Goal: Information Seeking & Learning: Learn about a topic

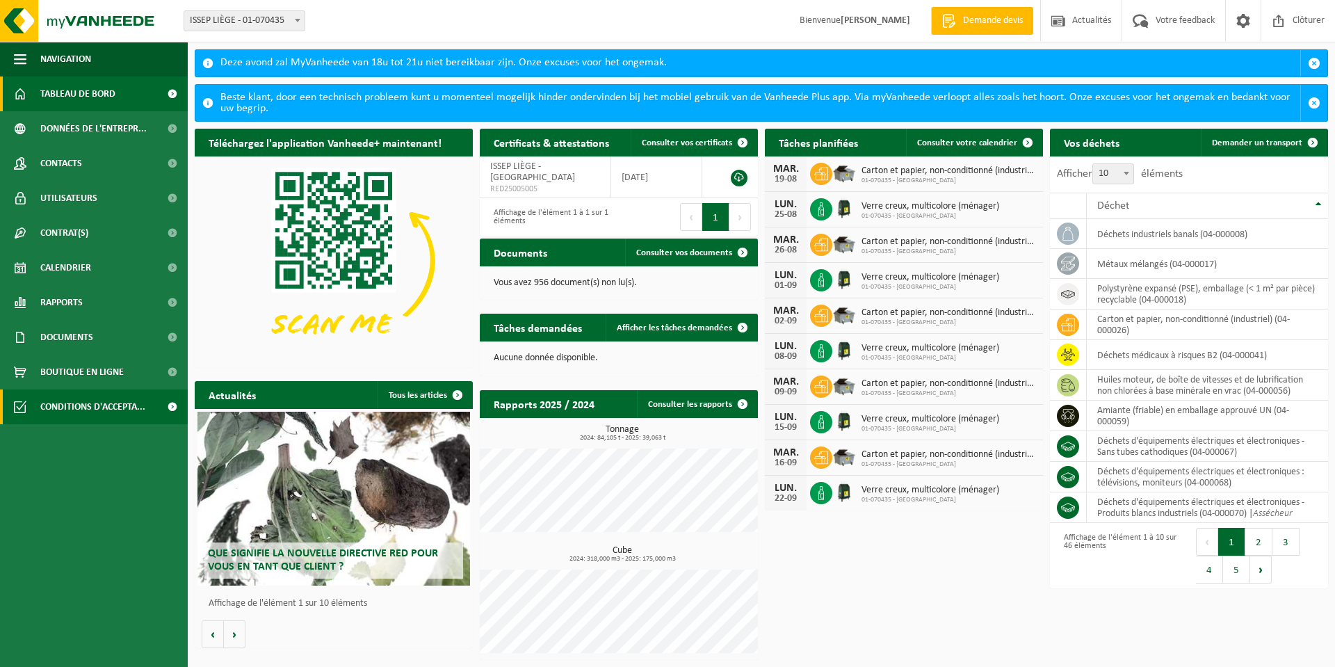
click at [90, 403] on span "Conditions d'accepta..." at bounding box center [92, 406] width 105 height 35
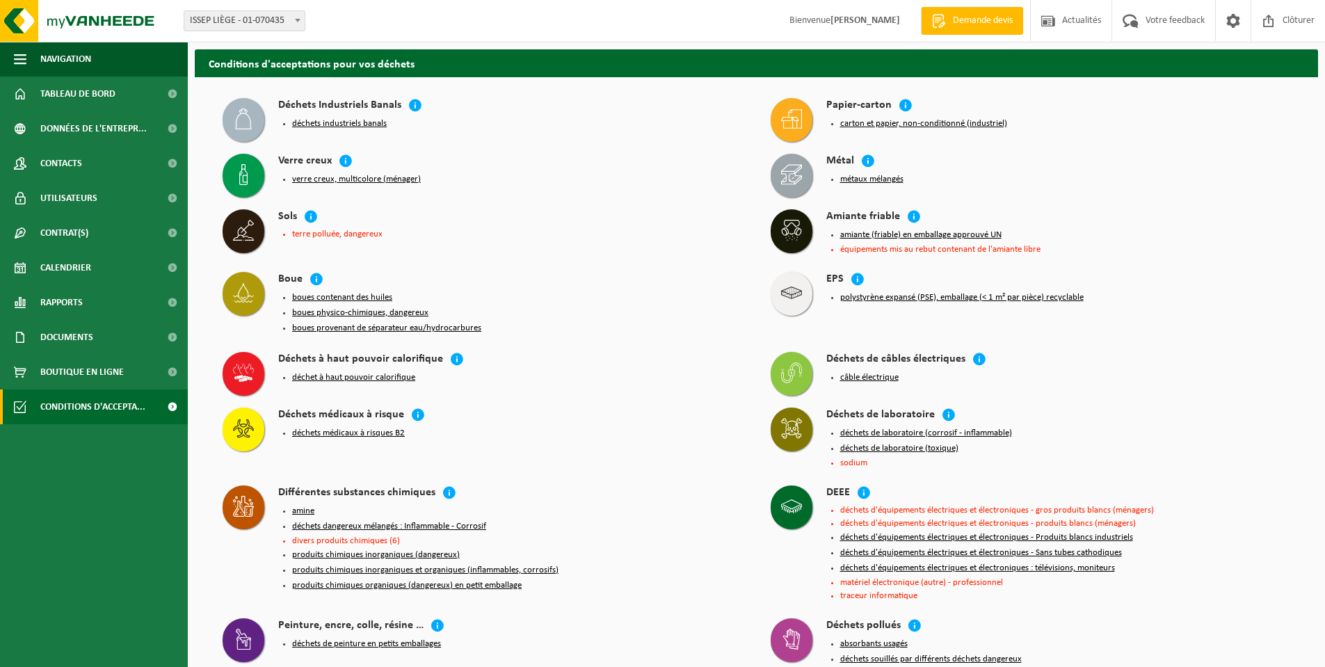
click at [348, 430] on button "déchets médicaux à risques B2" at bounding box center [348, 433] width 113 height 11
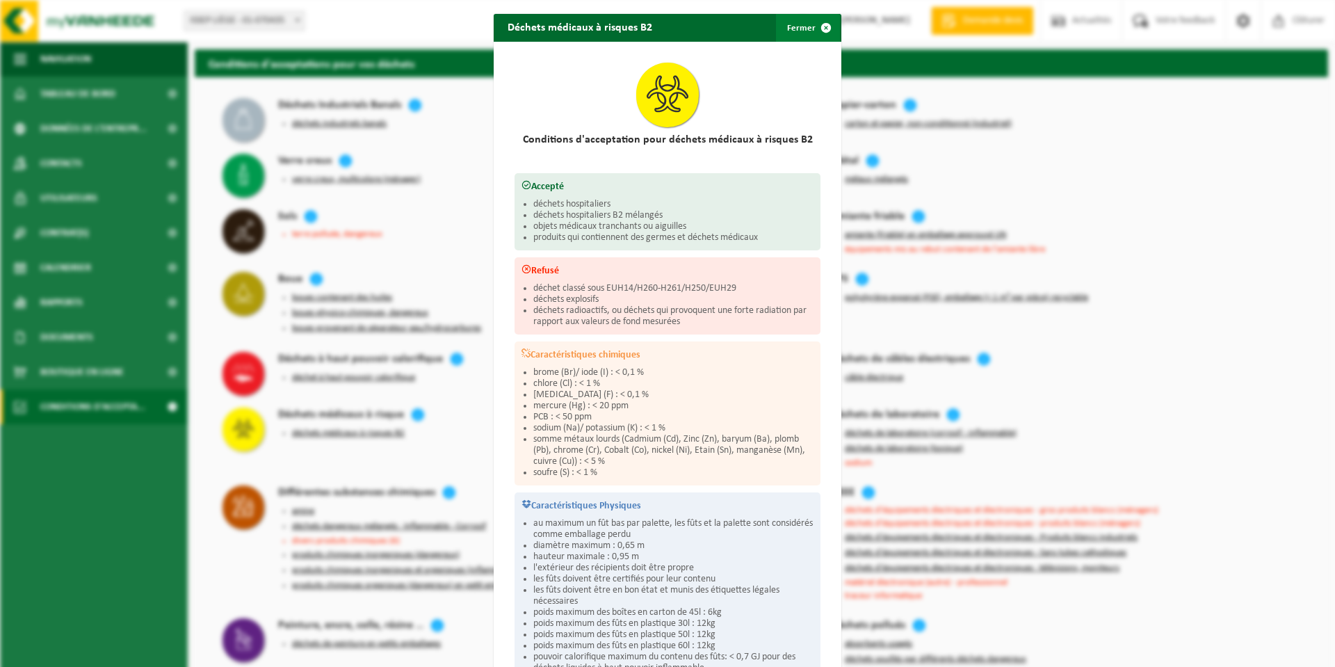
click at [813, 33] on span "button" at bounding box center [826, 28] width 28 height 28
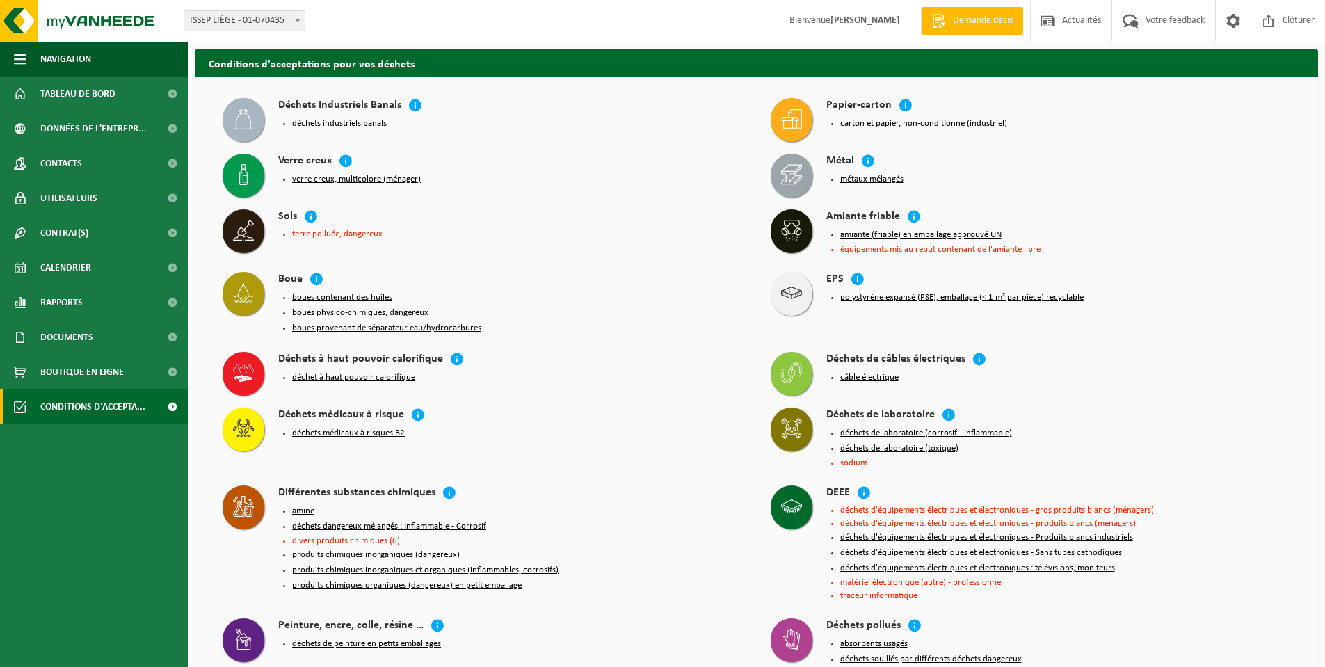
click at [871, 443] on button "déchets de laboratoire (toxique)" at bounding box center [899, 448] width 118 height 11
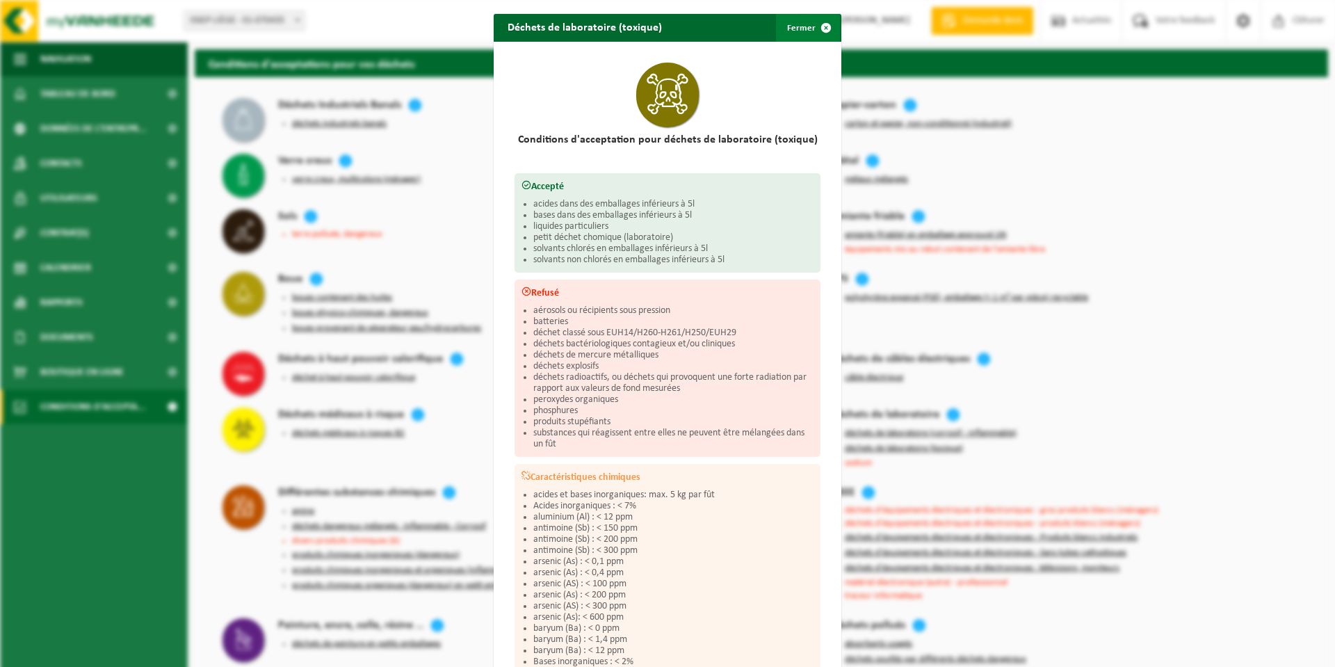
click at [812, 29] on span "button" at bounding box center [826, 28] width 28 height 28
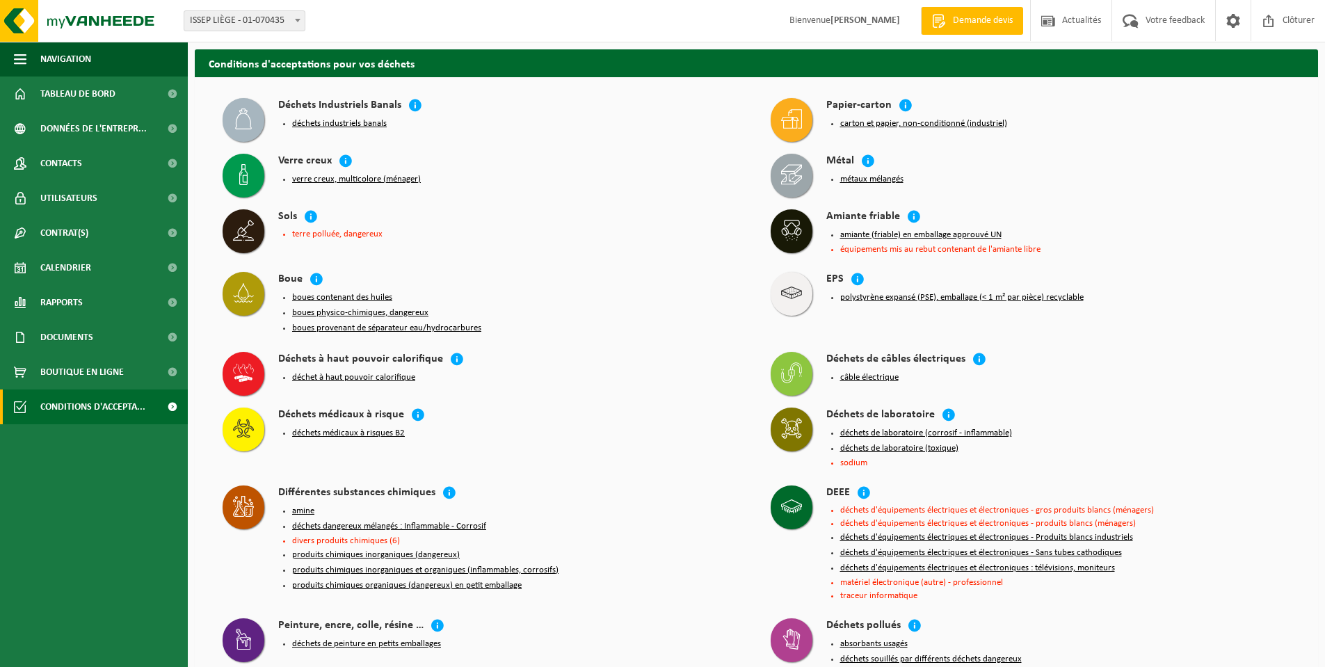
click at [467, 580] on button "produits chimiques organiques (dangereux) en petit emballage" at bounding box center [406, 585] width 229 height 11
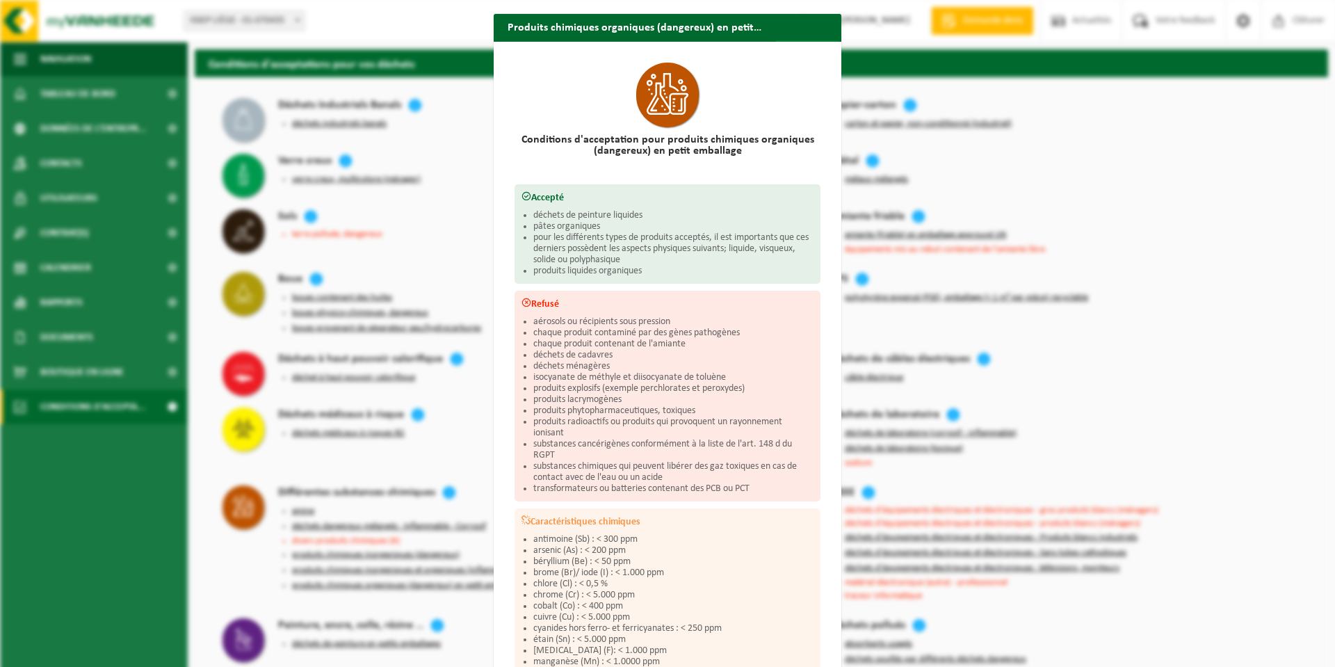
click at [812, 40] on span "button" at bounding box center [826, 54] width 28 height 28
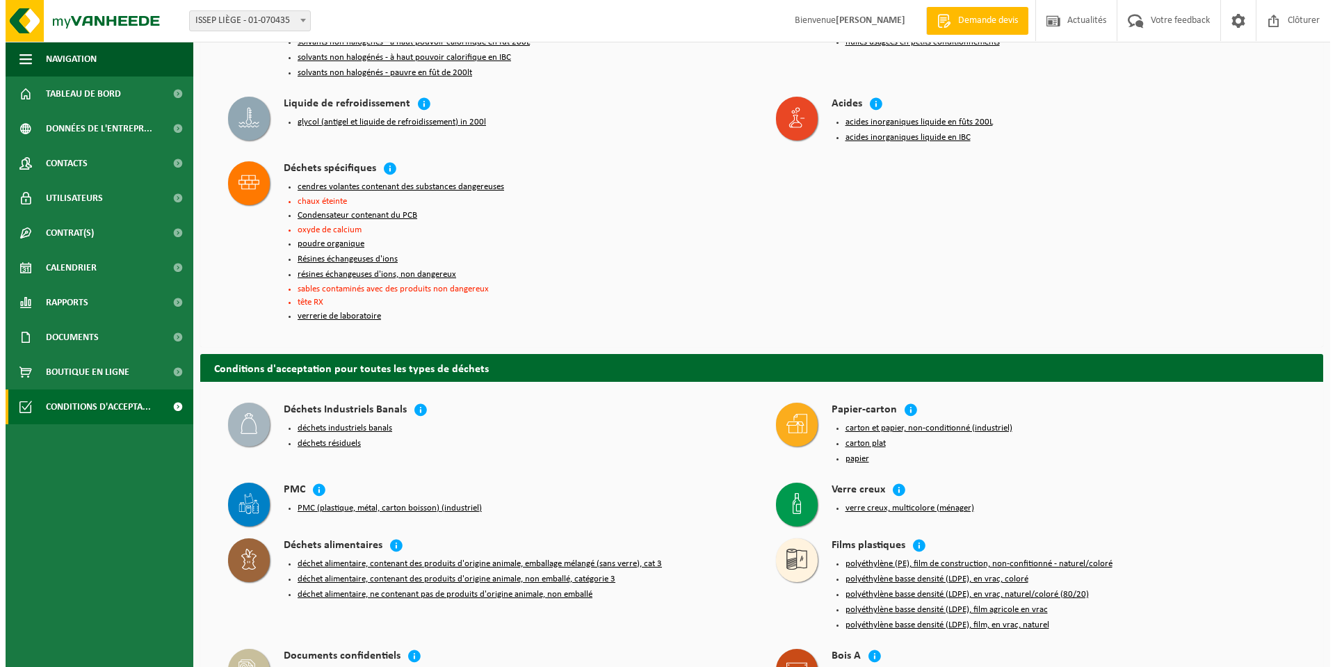
scroll to position [1043, 0]
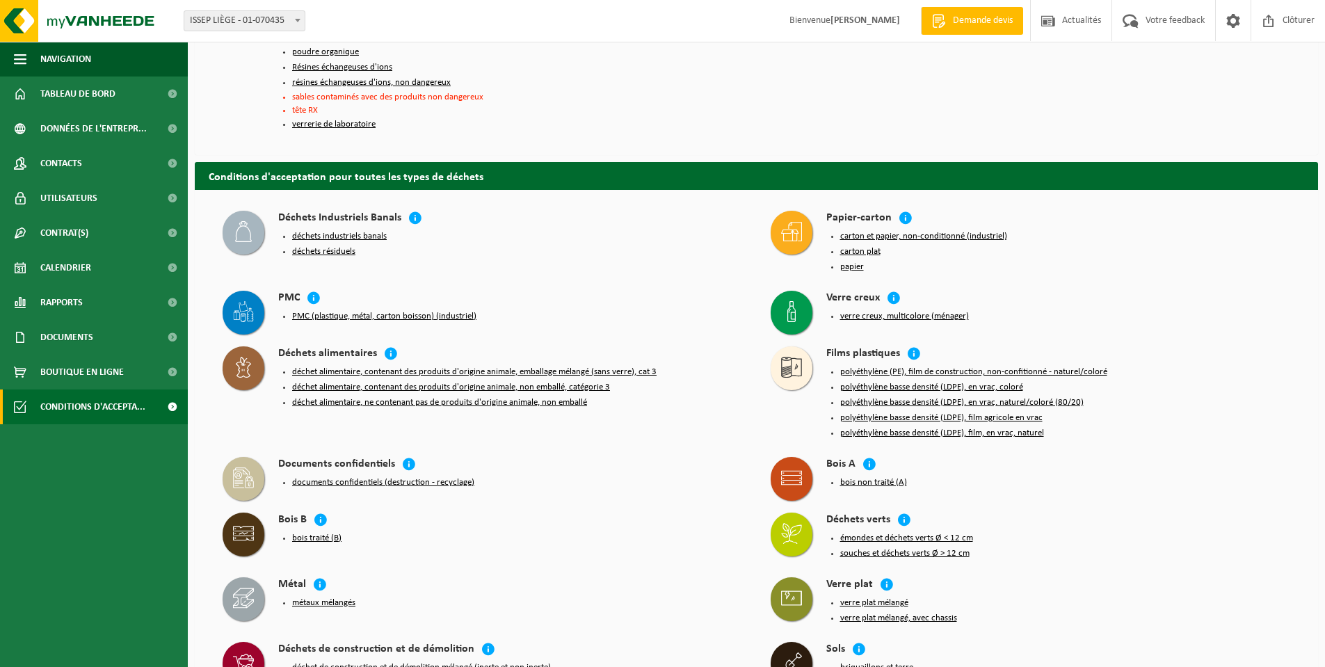
click at [380, 231] on button "déchets industriels banals" at bounding box center [339, 236] width 95 height 11
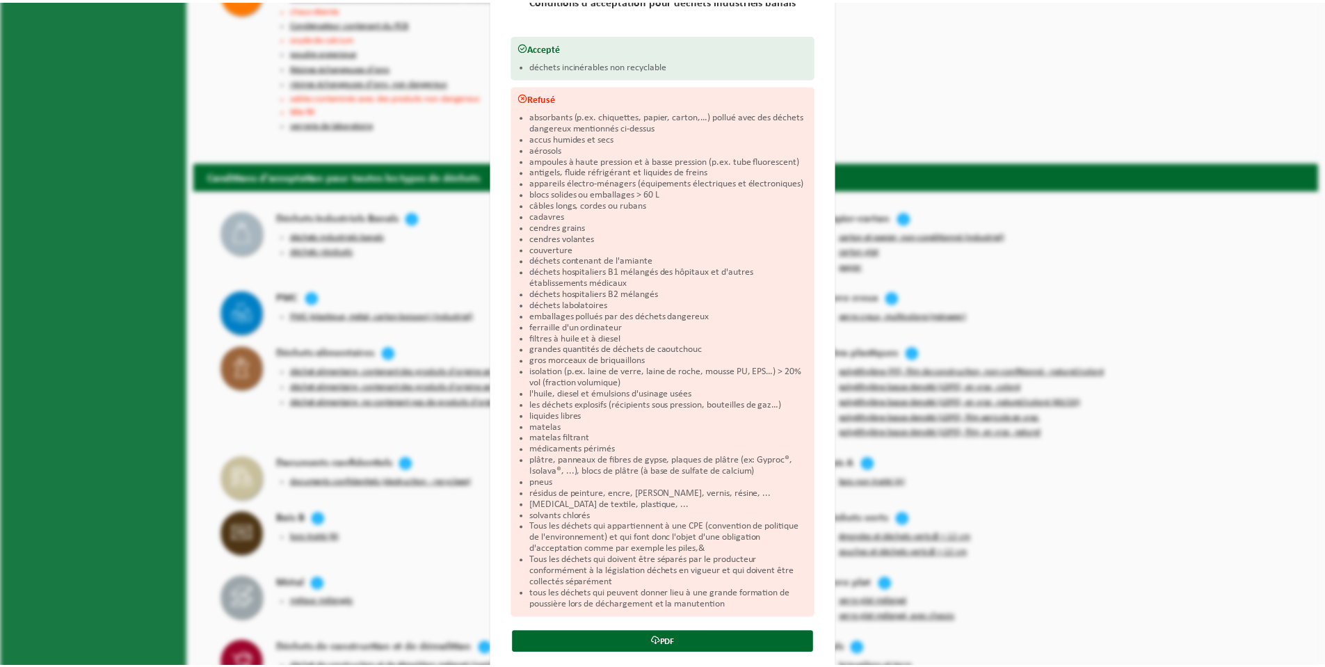
scroll to position [0, 0]
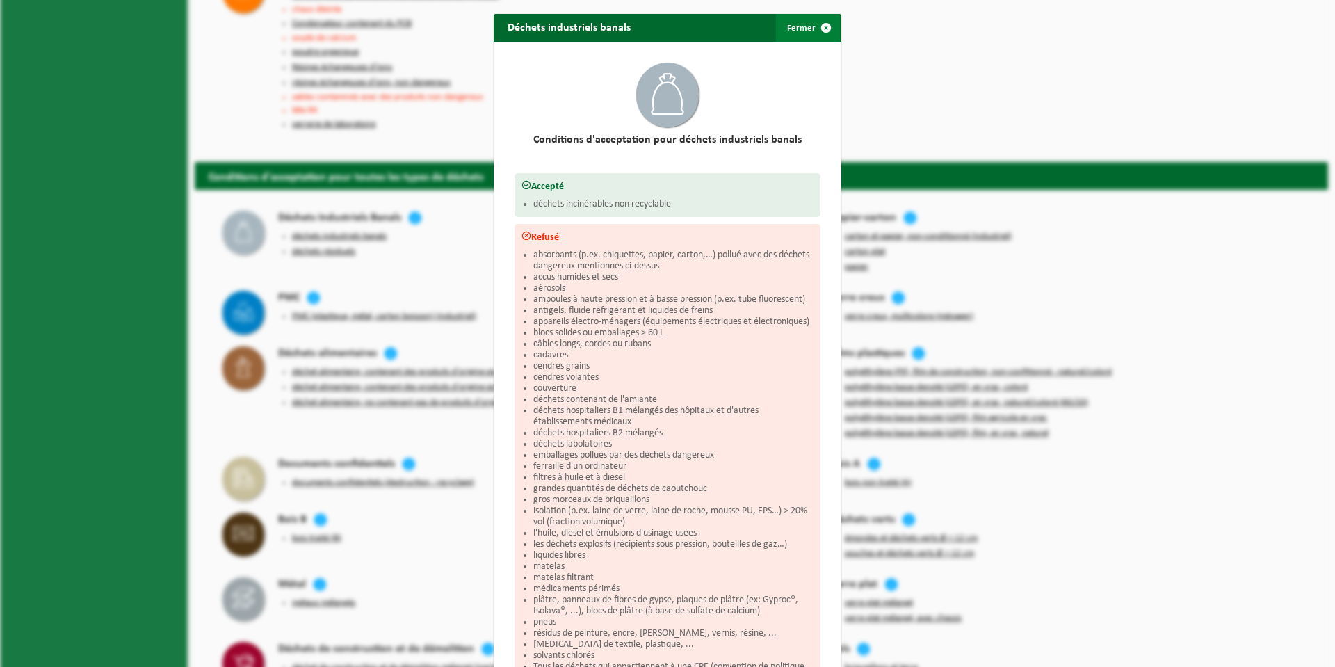
click at [814, 19] on span "button" at bounding box center [826, 28] width 28 height 28
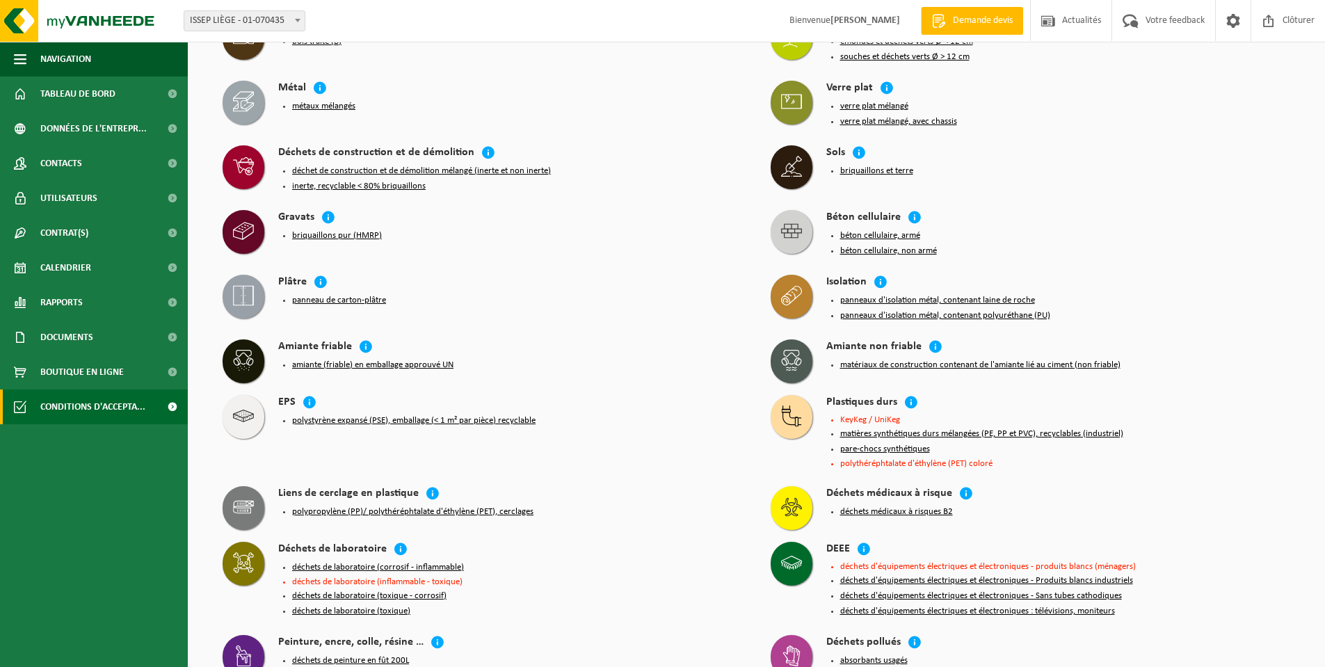
scroll to position [1599, 0]
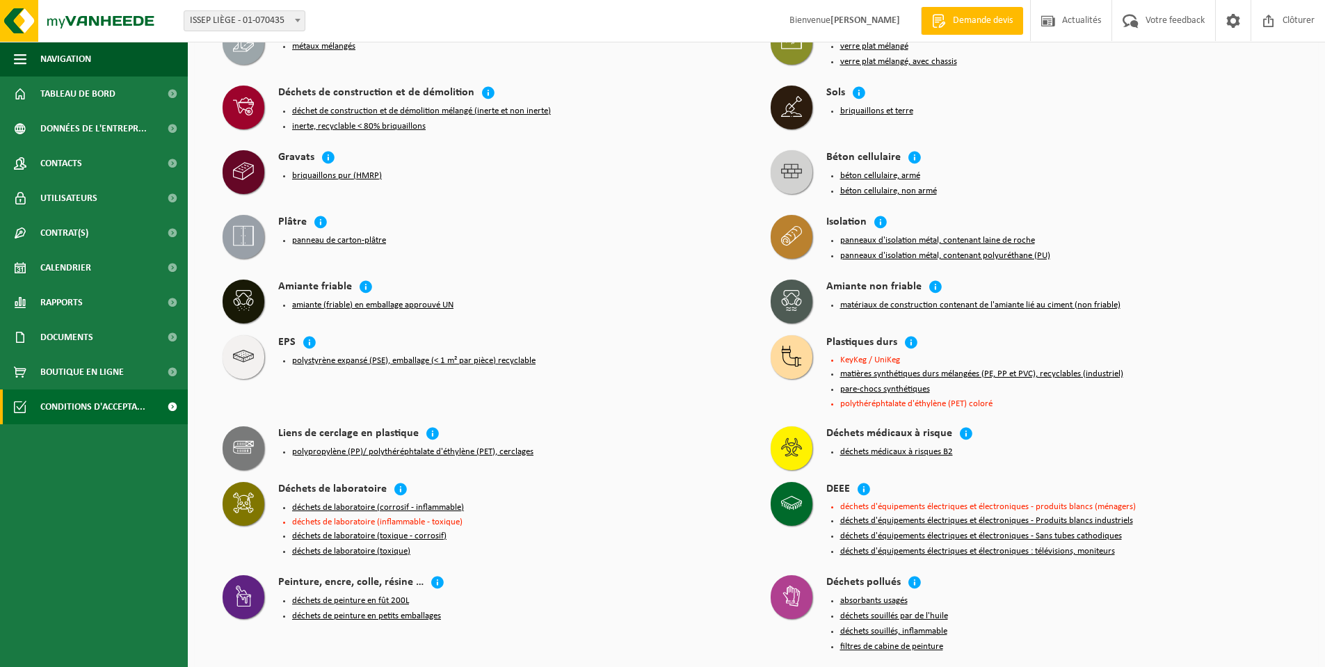
click at [309, 546] on button "déchets de laboratoire (toxique)" at bounding box center [351, 551] width 118 height 11
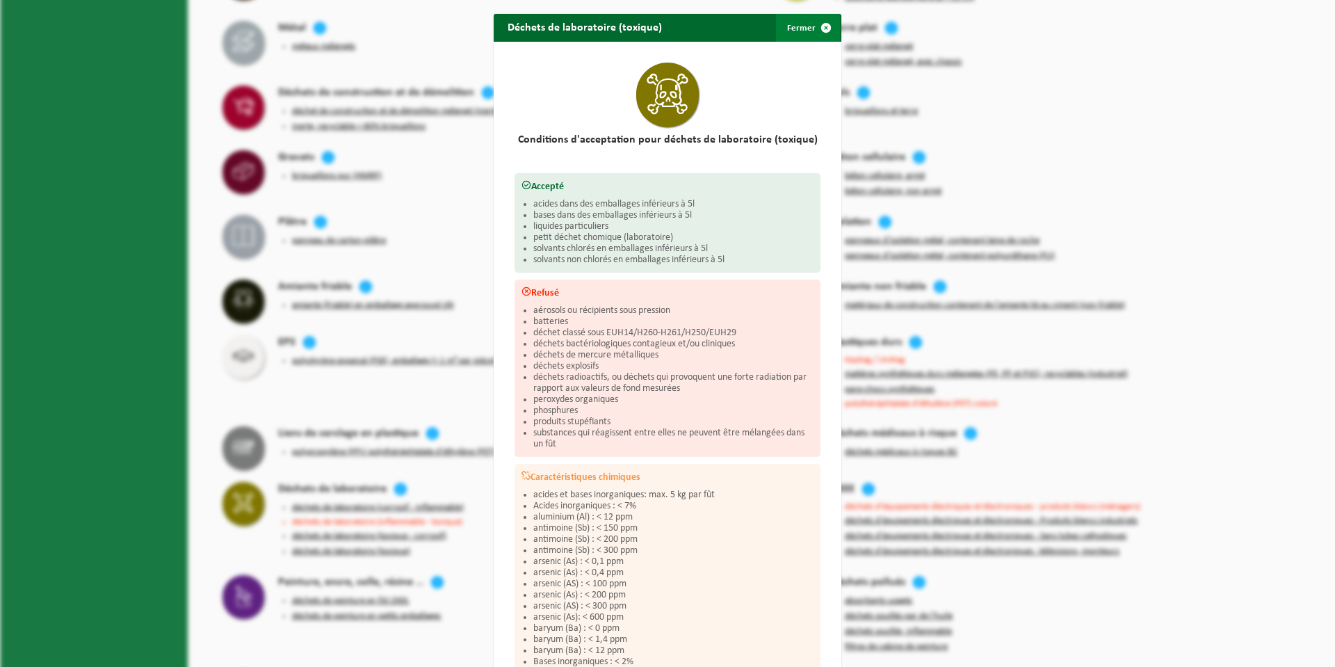
click at [820, 28] on span "button" at bounding box center [826, 28] width 28 height 28
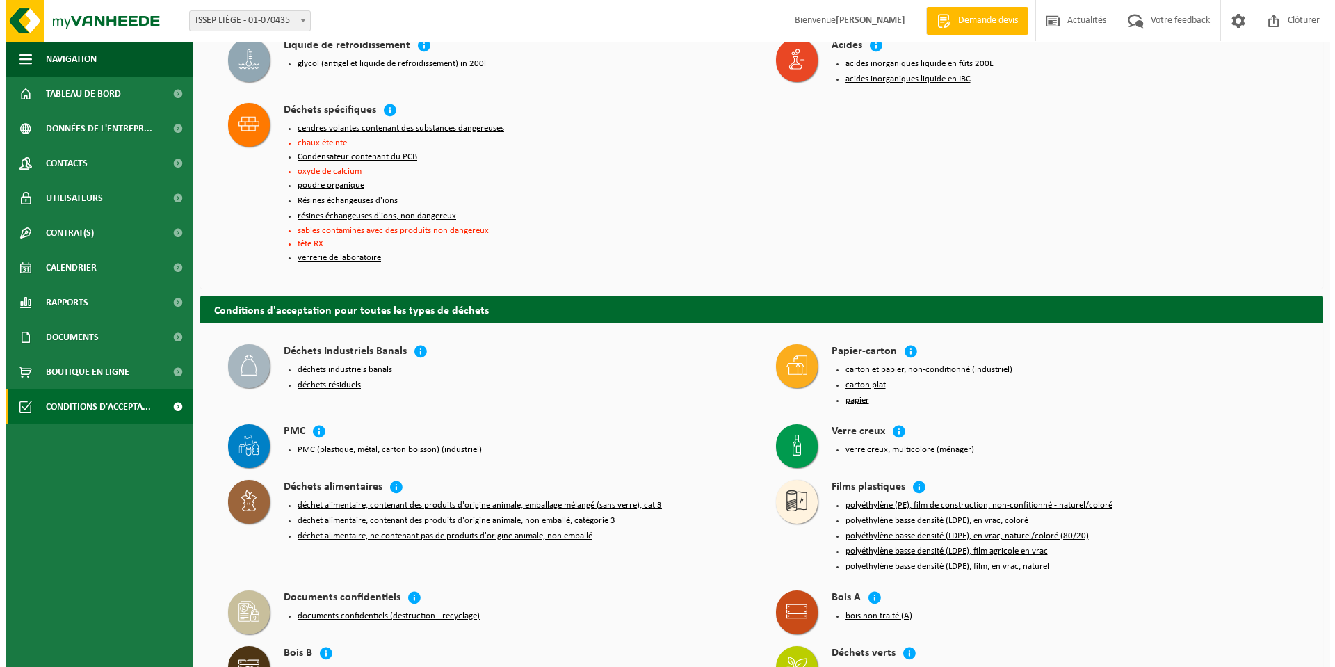
scroll to position [1043, 0]
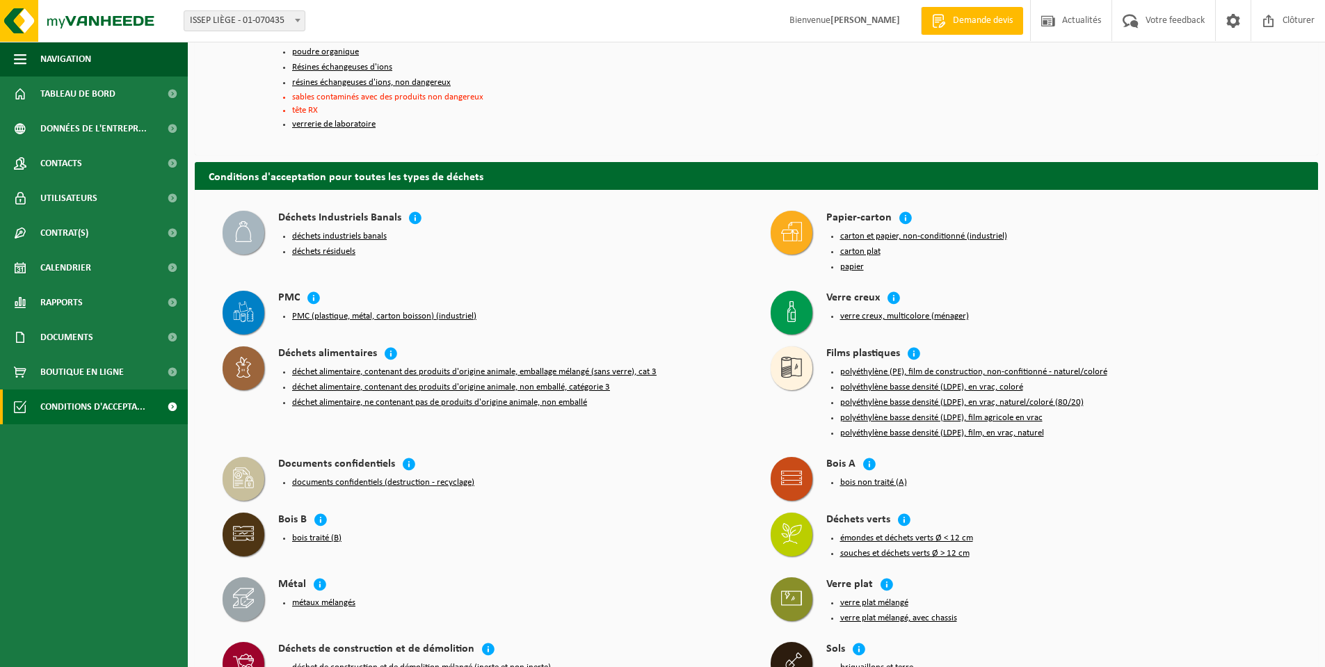
click at [301, 246] on button "déchets résiduels" at bounding box center [323, 251] width 63 height 11
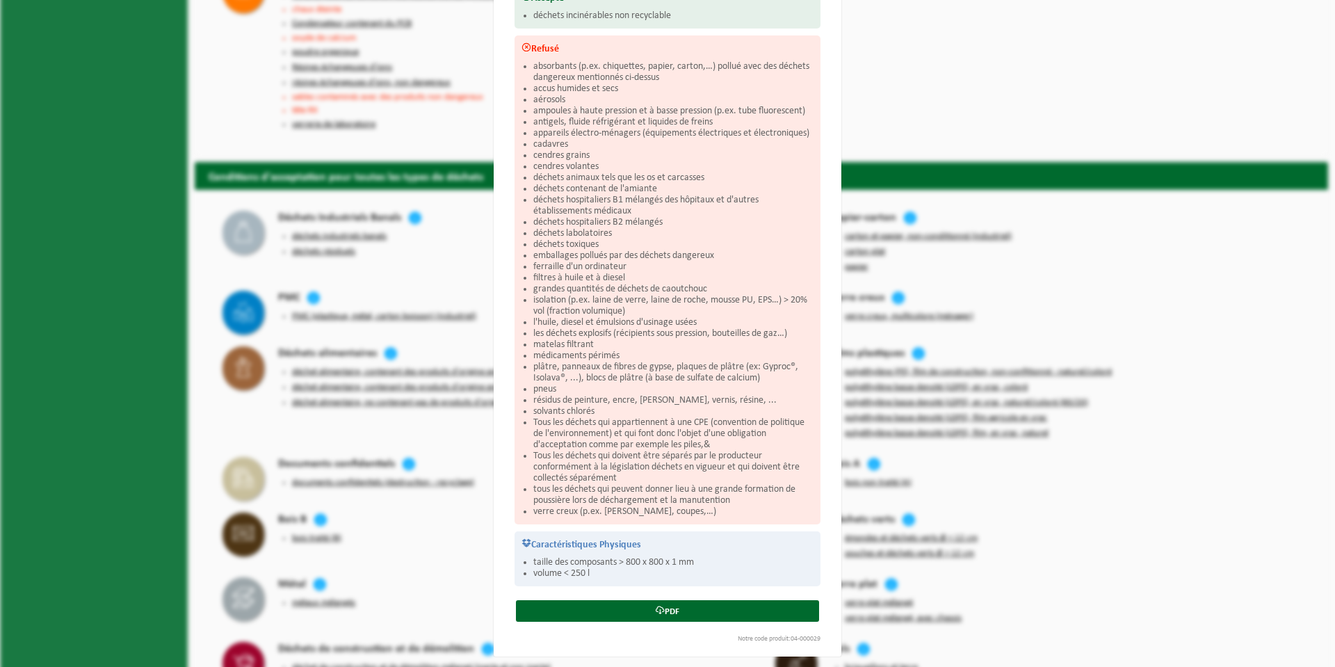
scroll to position [0, 0]
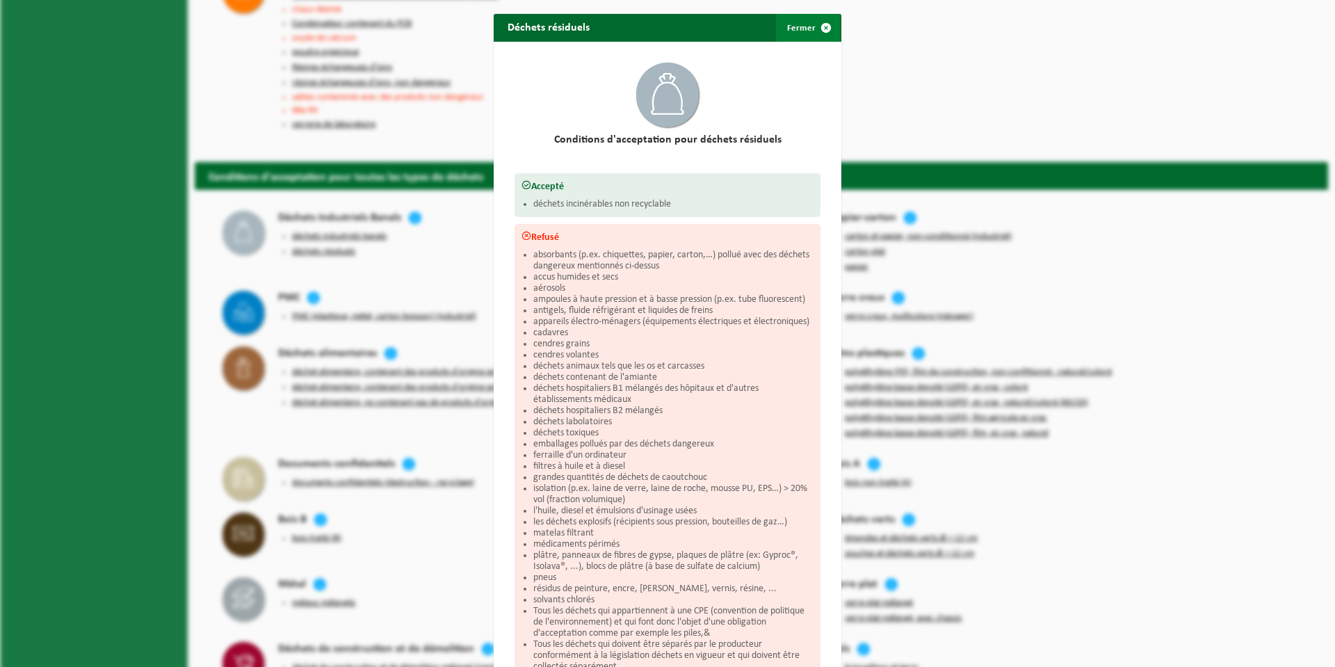
click at [814, 30] on span "button" at bounding box center [826, 28] width 28 height 28
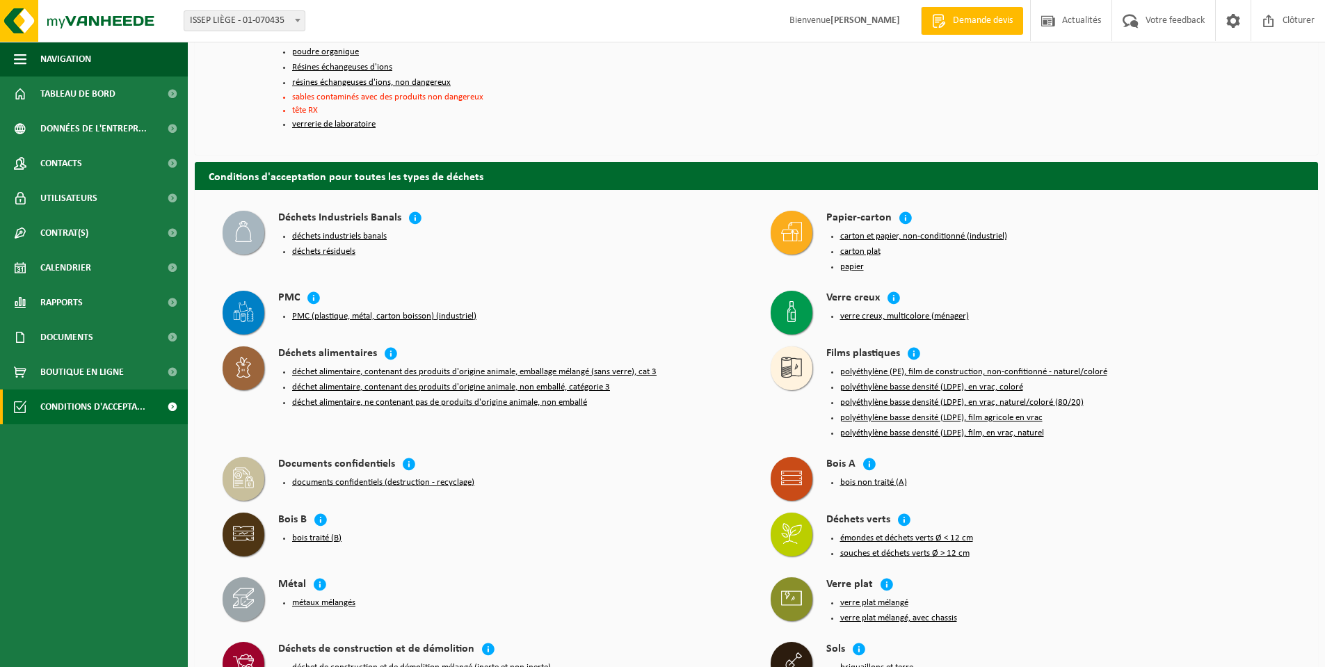
click at [316, 533] on button "bois traité (B)" at bounding box center [316, 538] width 49 height 11
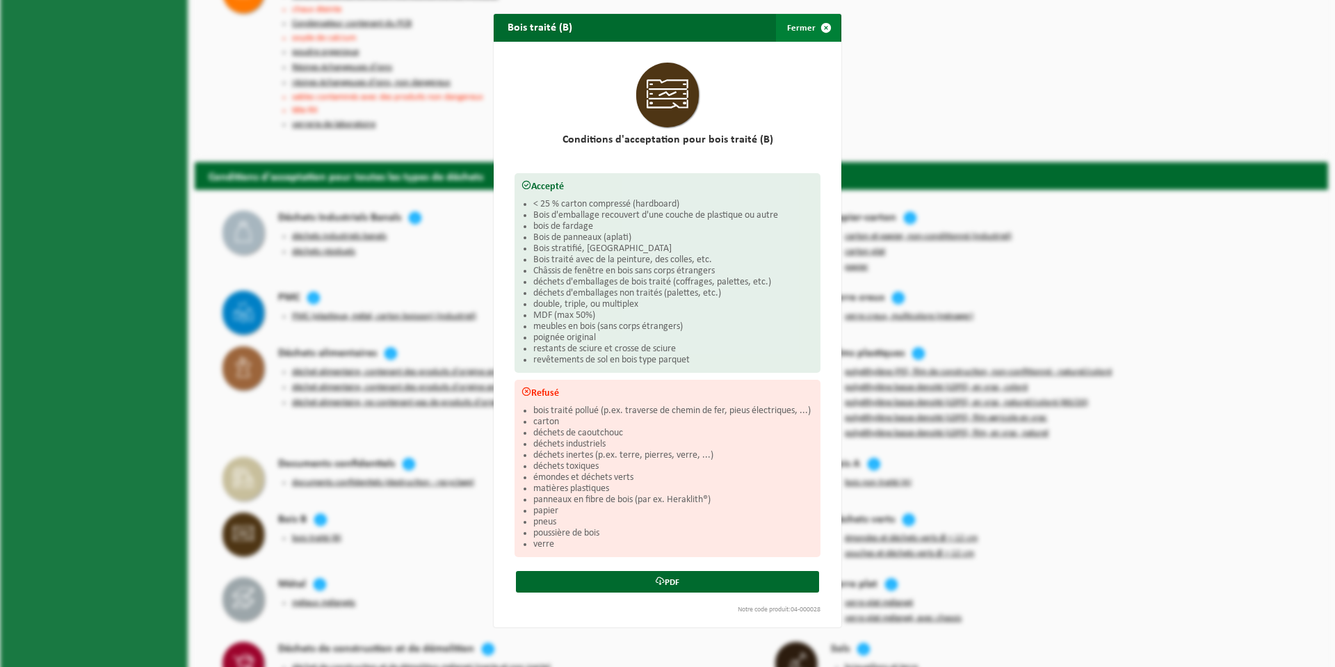
click at [789, 30] on button "Fermer" at bounding box center [808, 28] width 64 height 28
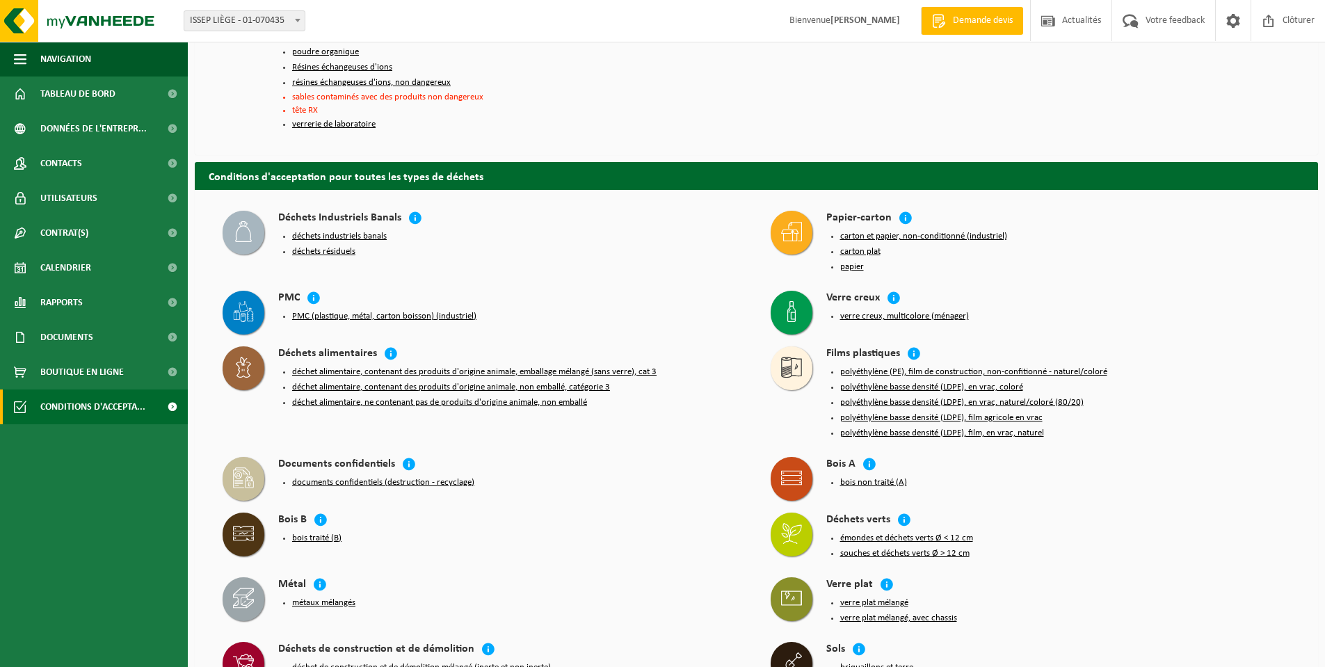
click at [322, 246] on button "déchets résiduels" at bounding box center [323, 251] width 63 height 11
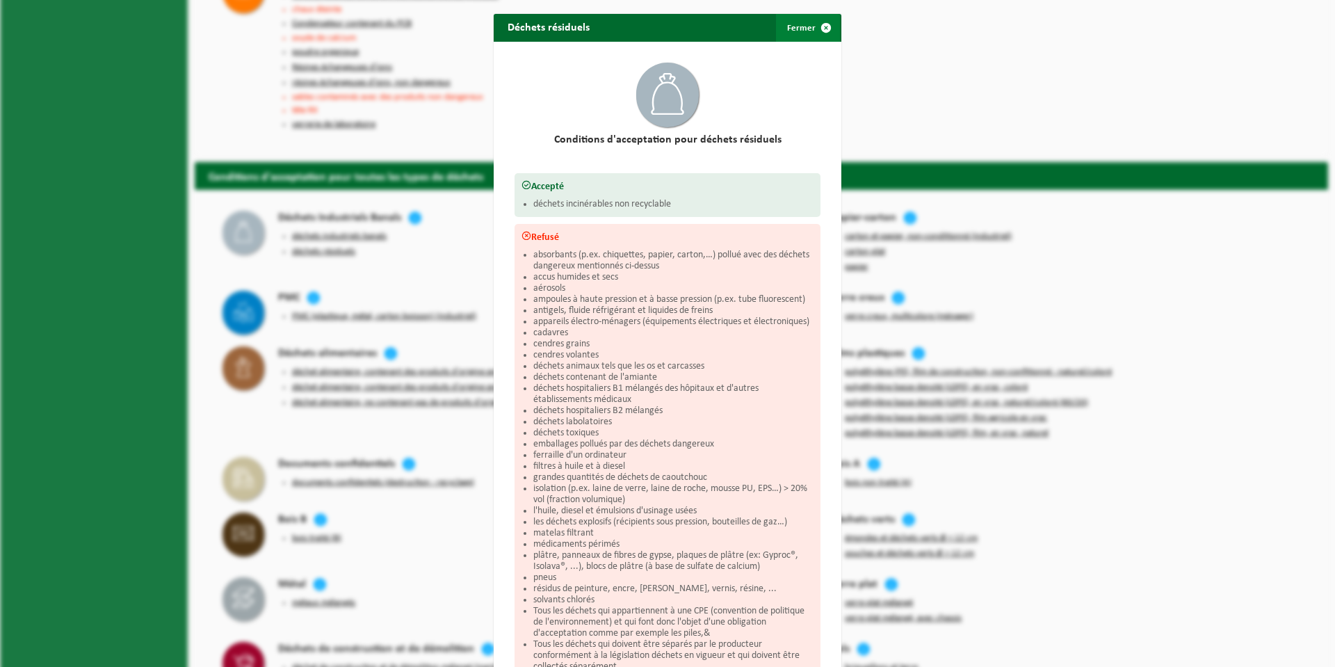
click at [793, 35] on button "Fermer" at bounding box center [808, 28] width 64 height 28
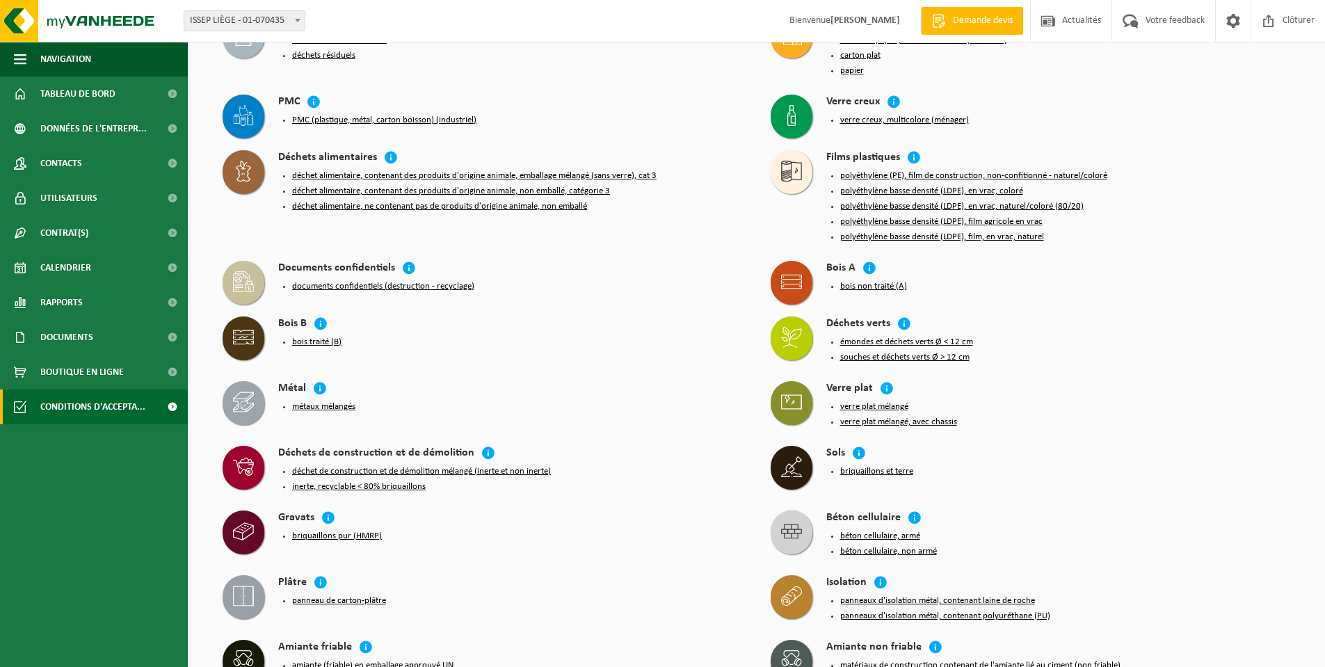
scroll to position [1252, 0]
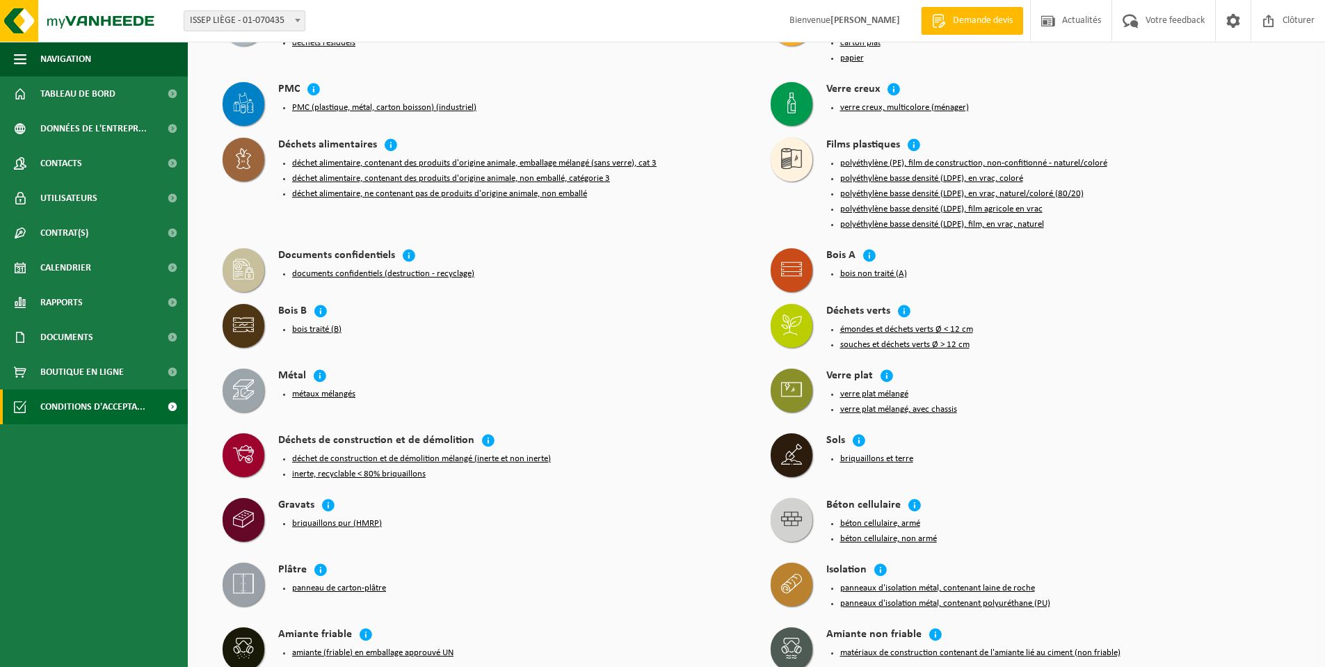
click at [877, 453] on button "briquaillons et terre" at bounding box center [876, 458] width 73 height 11
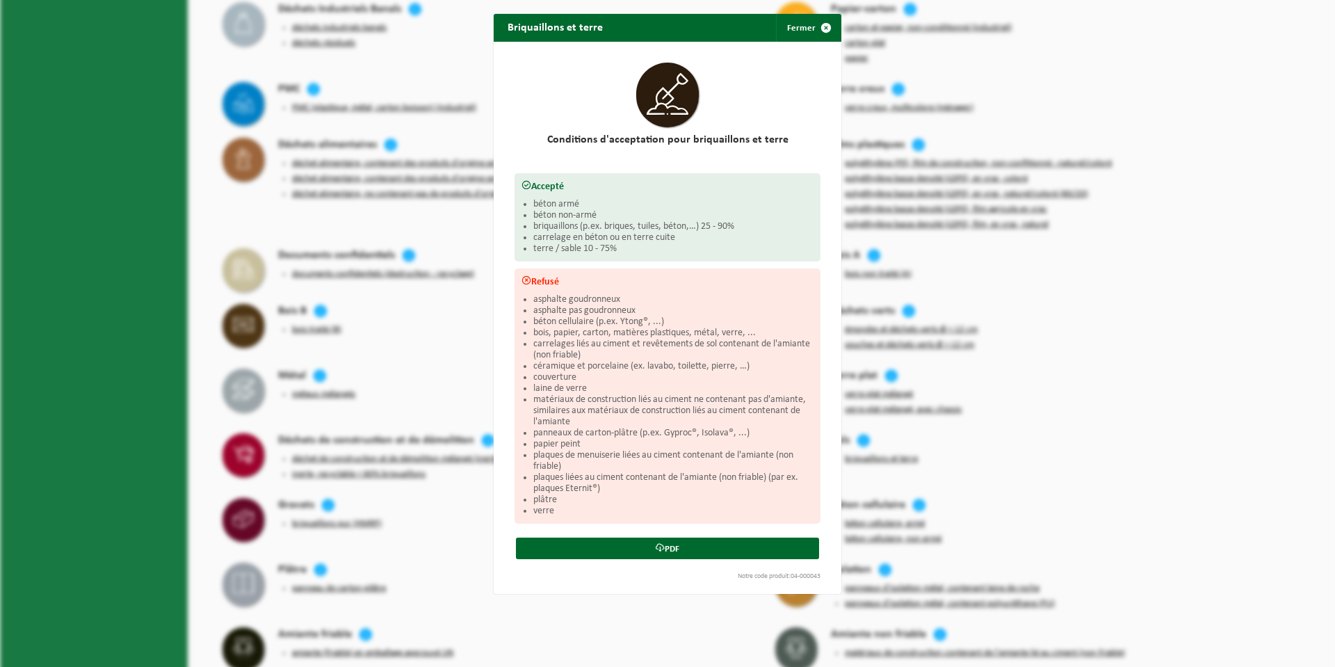
click at [1062, 227] on div "Briquaillons et terre Fermer Conditions d'acceptation pour briquaillons et terr…" at bounding box center [667, 333] width 1335 height 667
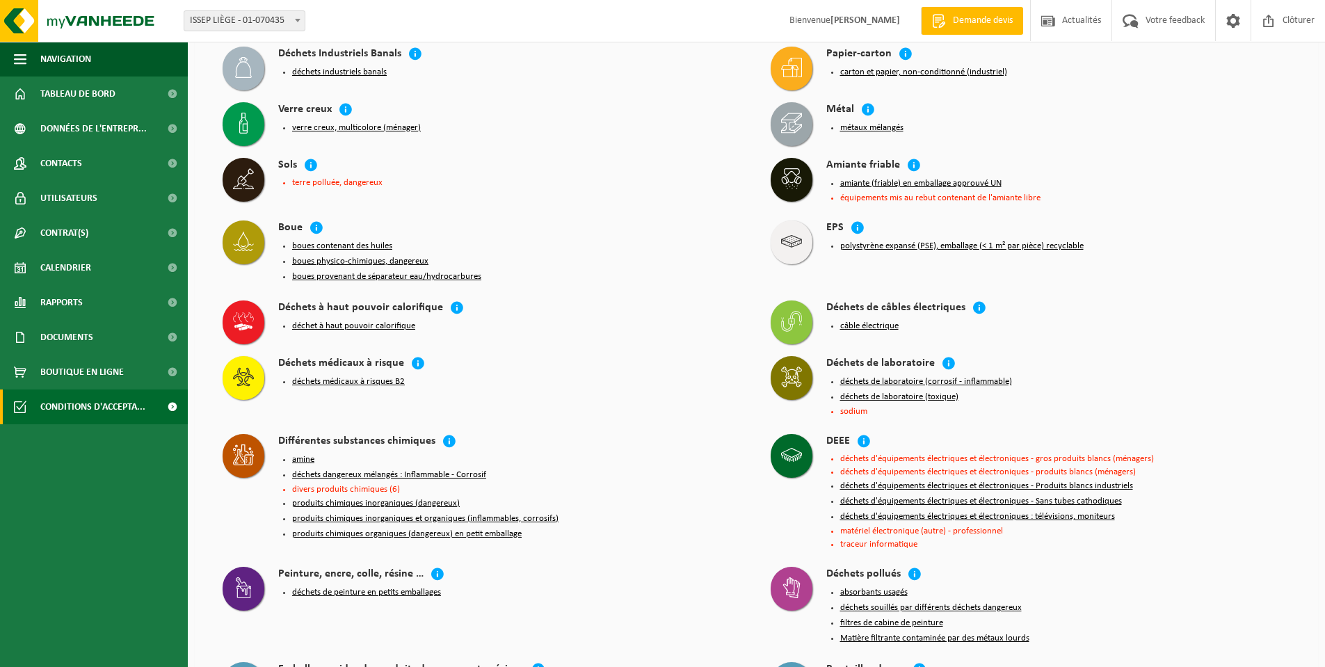
scroll to position [0, 0]
